Goal: Task Accomplishment & Management: Manage account settings

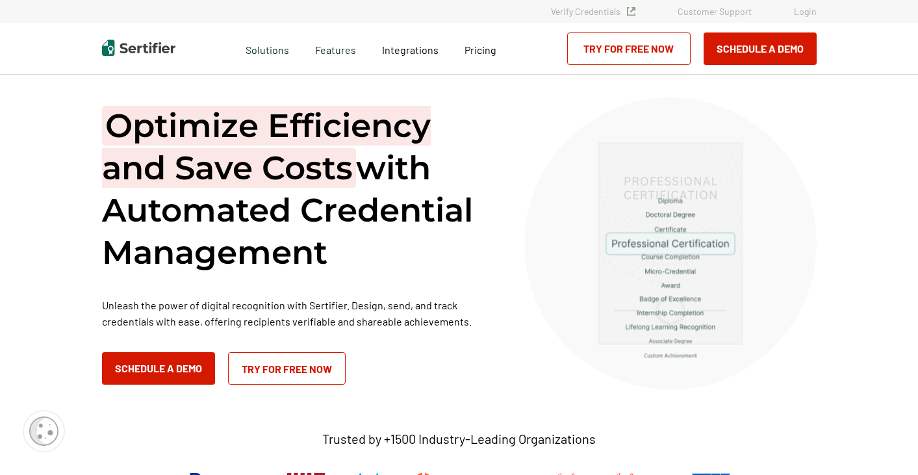
click at [643, 44] on link "Try for Free Now" at bounding box center [628, 48] width 123 height 32
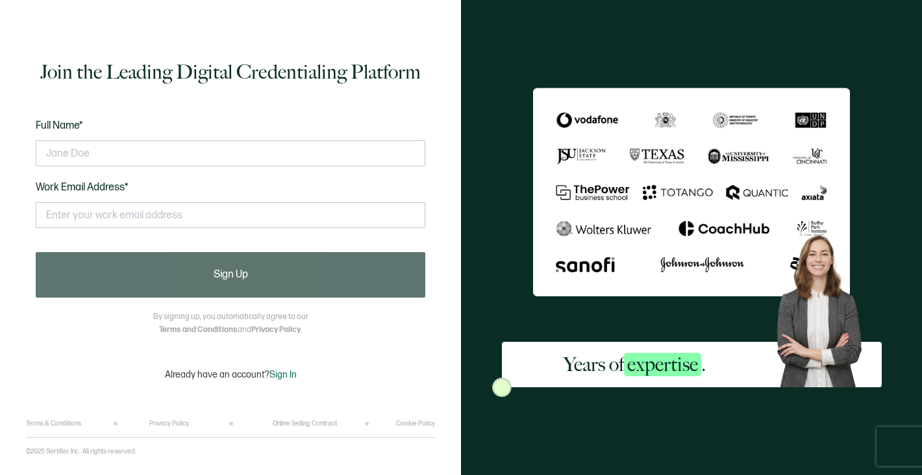
click at [284, 372] on span "Sign In" at bounding box center [283, 374] width 27 height 11
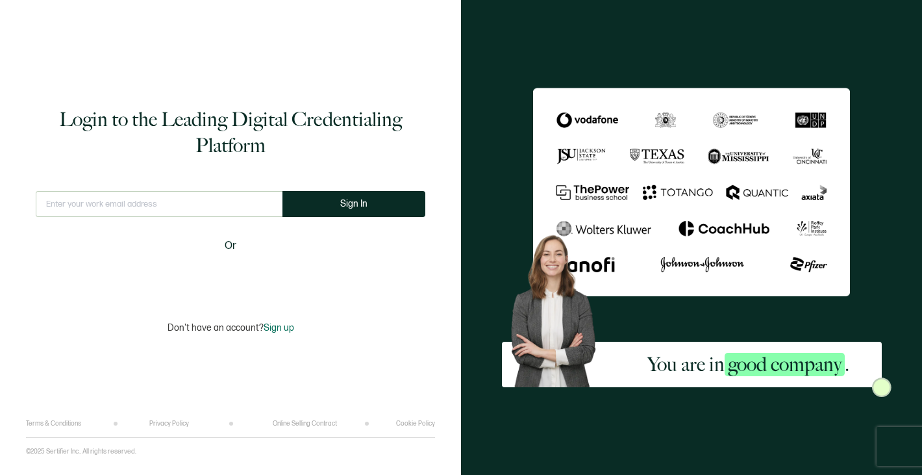
click at [118, 204] on input "text" at bounding box center [159, 204] width 247 height 26
click at [184, 202] on input "text" at bounding box center [159, 204] width 247 height 26
type input "jsparkman@natptax.com"
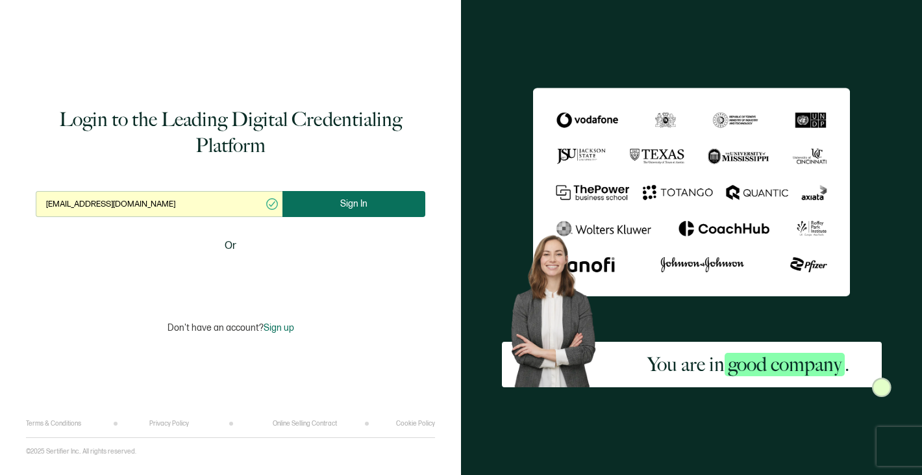
click at [359, 206] on span "Sign In" at bounding box center [353, 204] width 27 height 10
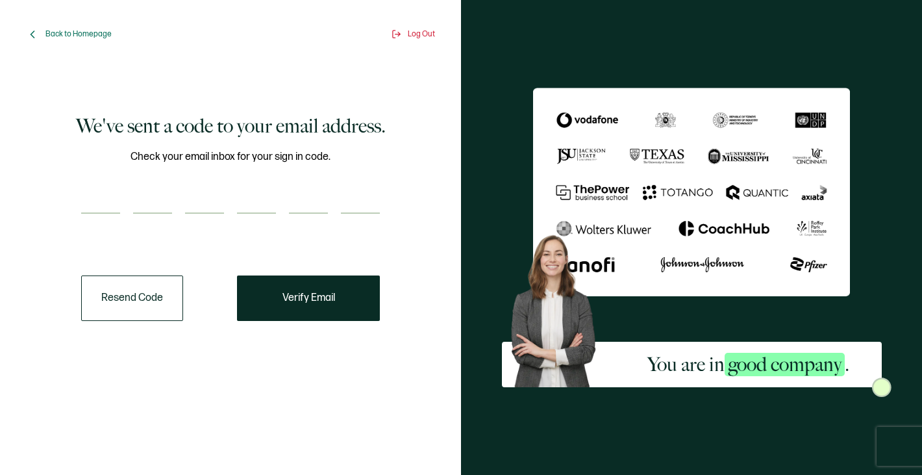
click at [91, 204] on input "number" at bounding box center [100, 201] width 39 height 26
paste input "2"
type input "2"
type input "4"
type input "2"
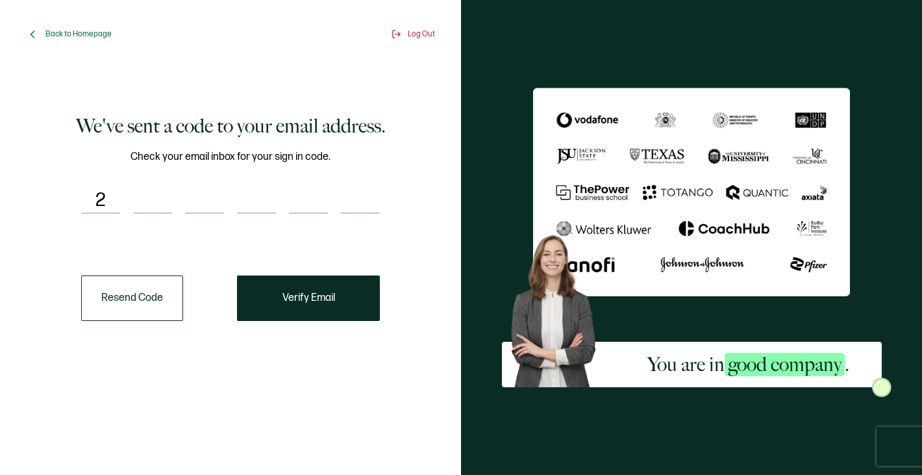
type input "0"
type input "8"
type input "5"
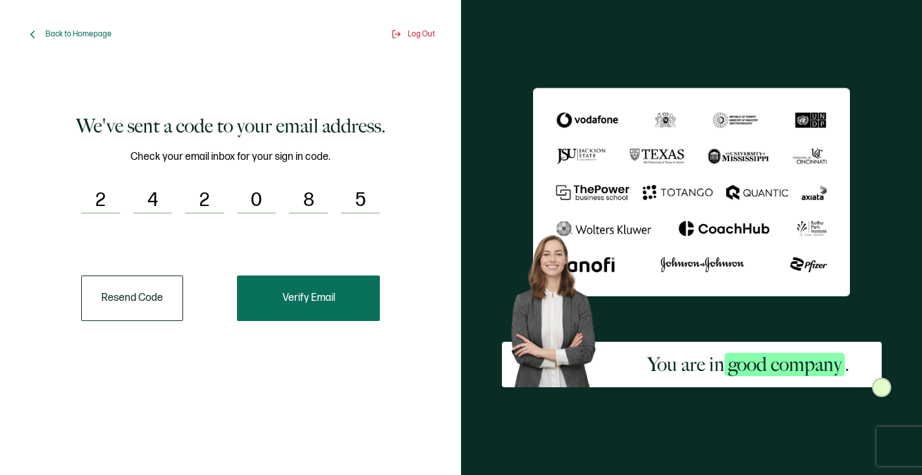
click at [301, 299] on span "Verify Email" at bounding box center [309, 298] width 53 height 10
